Goal: Information Seeking & Learning: Learn about a topic

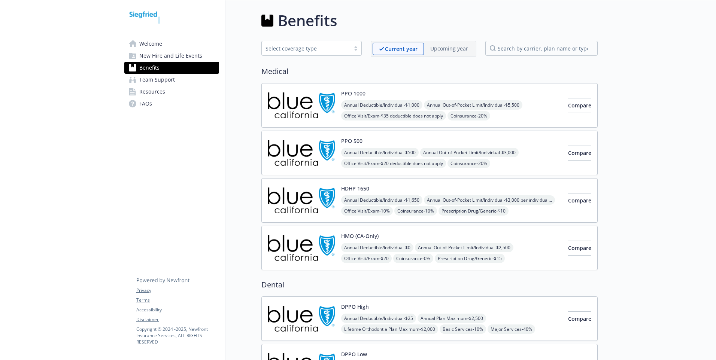
click at [151, 67] on span "Benefits" at bounding box center [149, 68] width 20 height 12
click at [155, 43] on span "Welcome" at bounding box center [150, 44] width 23 height 12
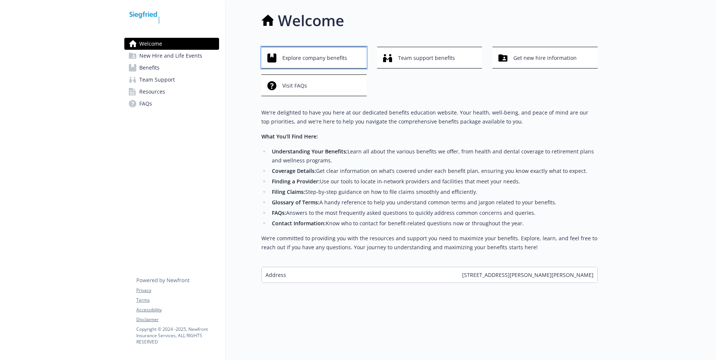
click at [307, 57] on span "Explore company benefits" at bounding box center [314, 58] width 65 height 14
